Goal: Task Accomplishment & Management: Manage account settings

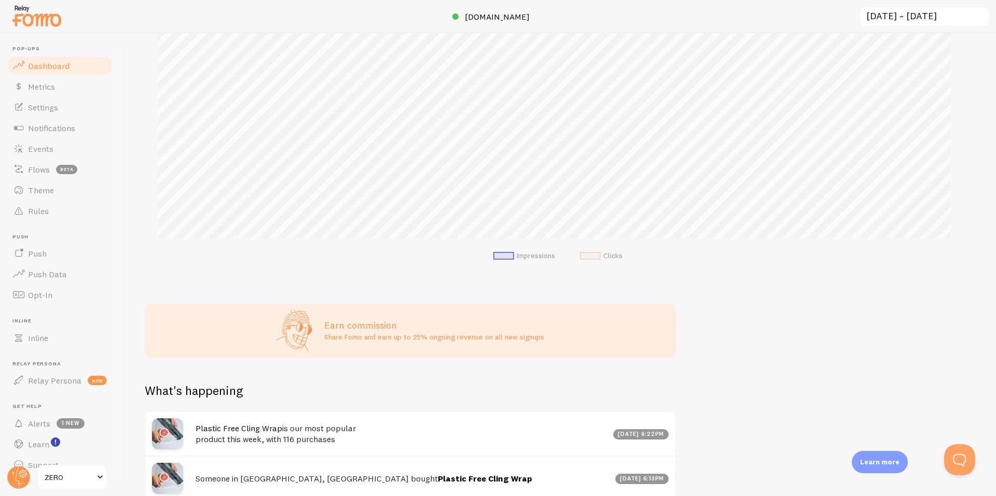
scroll to position [207, 0]
click at [94, 476] on span at bounding box center [100, 477] width 12 height 12
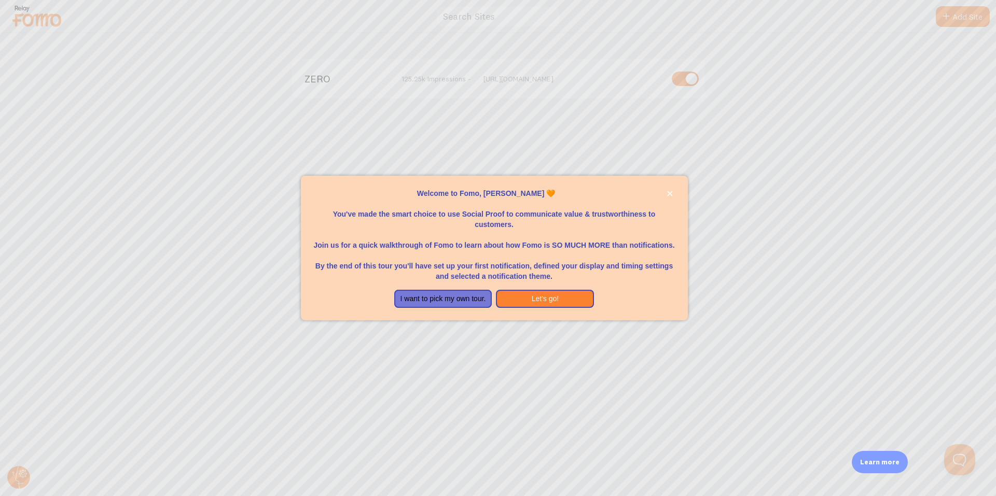
click at [581, 108] on div at bounding box center [498, 248] width 996 height 496
click at [471, 298] on button "I want to pick my own tour." at bounding box center [443, 299] width 98 height 19
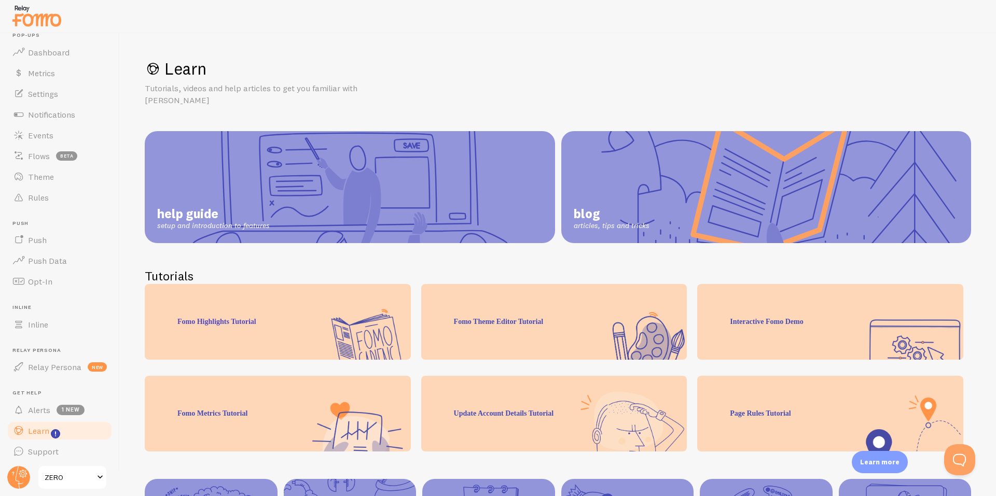
scroll to position [17, 0]
click at [76, 486] on link "ZERO" at bounding box center [72, 477] width 70 height 25
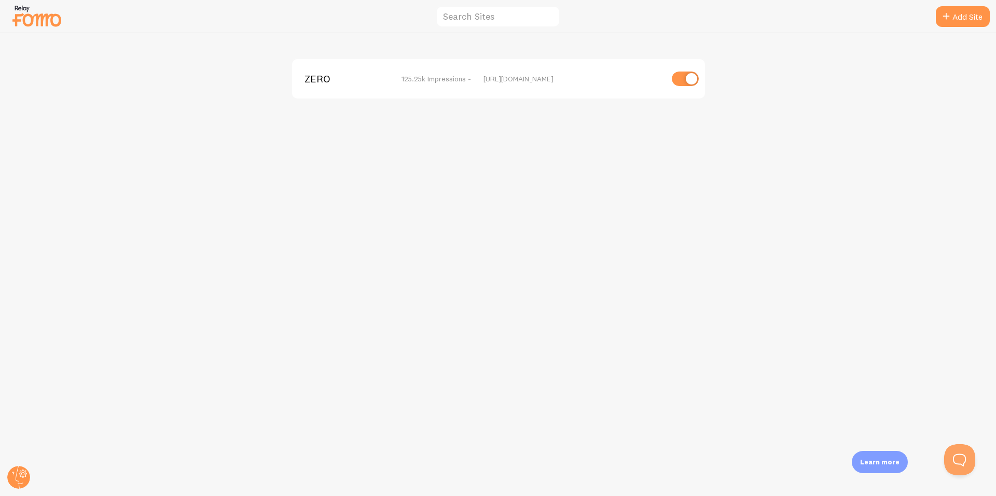
click at [79, 483] on div "ZERO 125.25k Impressions - [URL][DOMAIN_NAME]" at bounding box center [498, 264] width 995 height 463
click at [681, 78] on input "checkbox" at bounding box center [684, 79] width 27 height 15
checkbox input "false"
click at [763, 105] on div "ZERO disabled [URL][DOMAIN_NAME]" at bounding box center [498, 264] width 995 height 463
